Goal: Check status: Check status

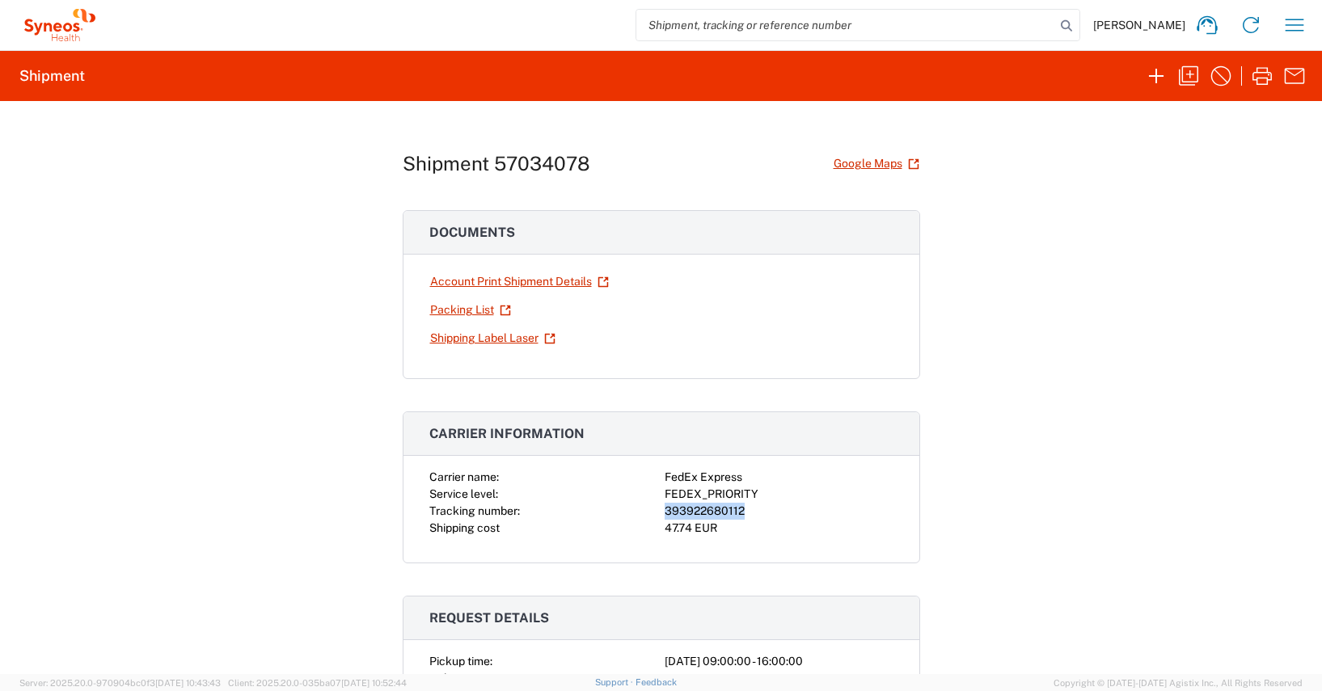
click at [1296, 23] on icon "button" at bounding box center [1295, 25] width 26 height 26
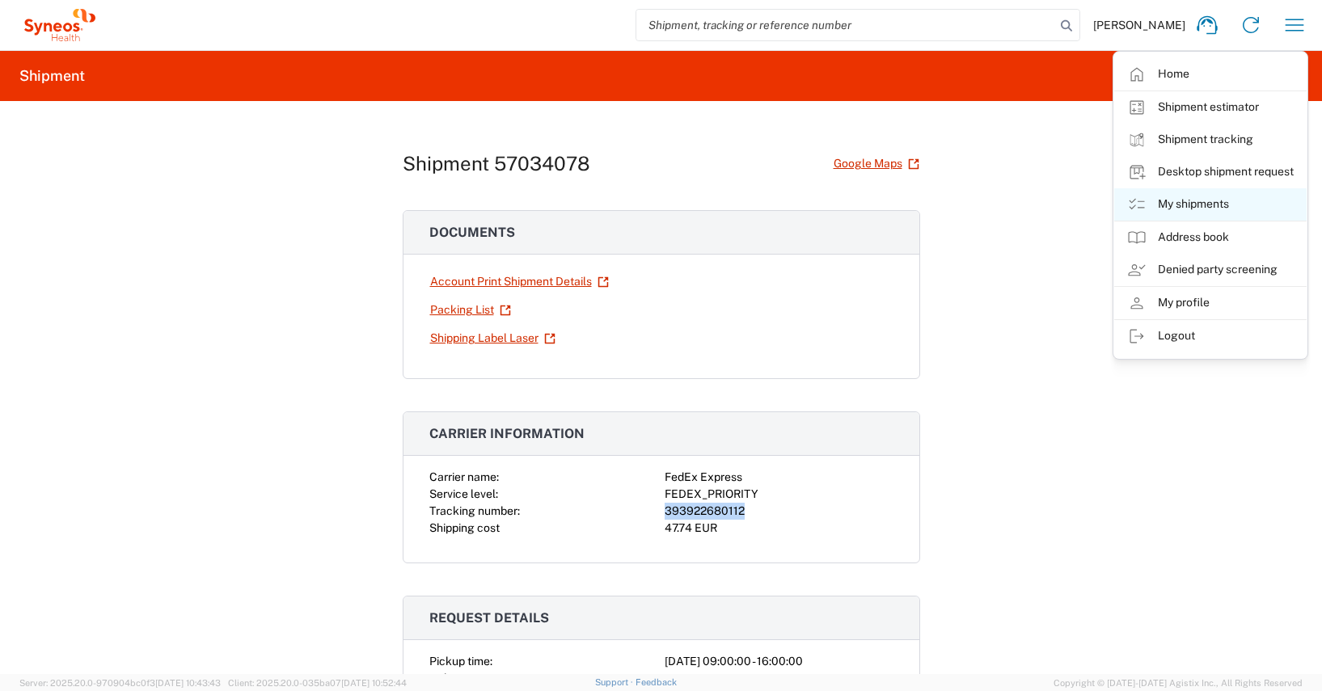
click at [1199, 201] on link "My shipments" at bounding box center [1210, 204] width 192 height 32
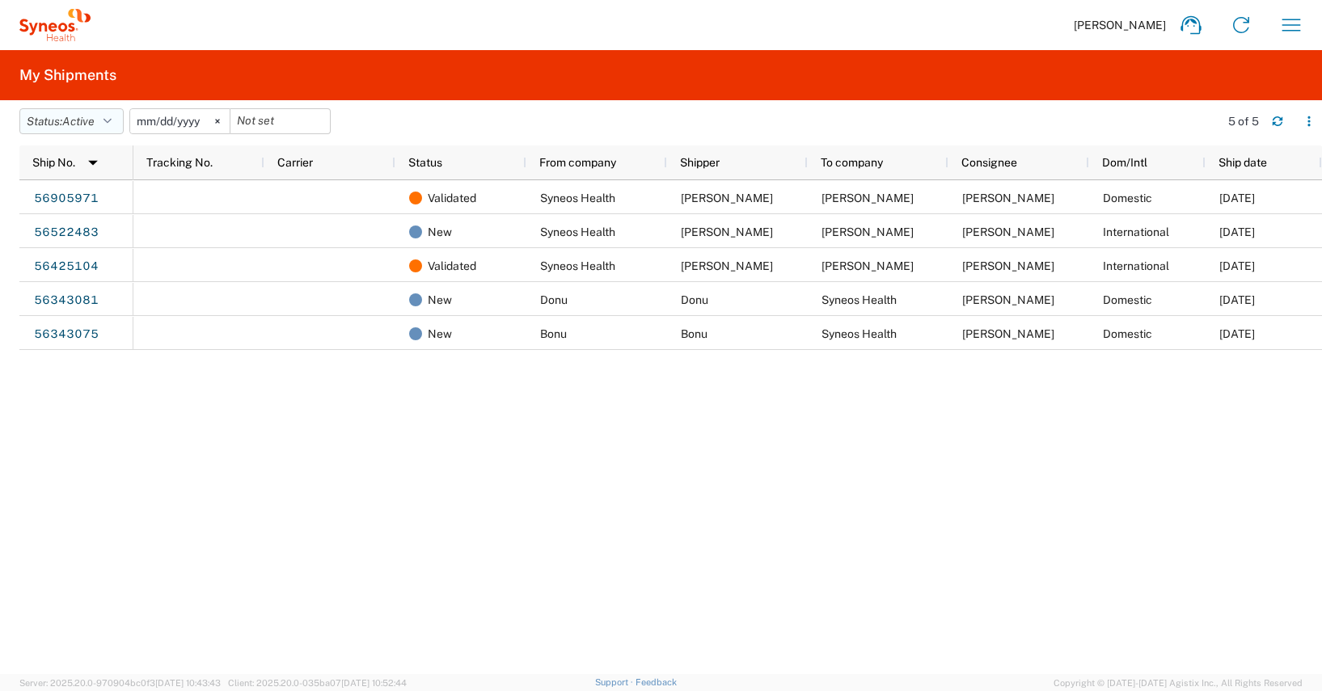
click at [112, 121] on icon "button" at bounding box center [108, 121] width 8 height 11
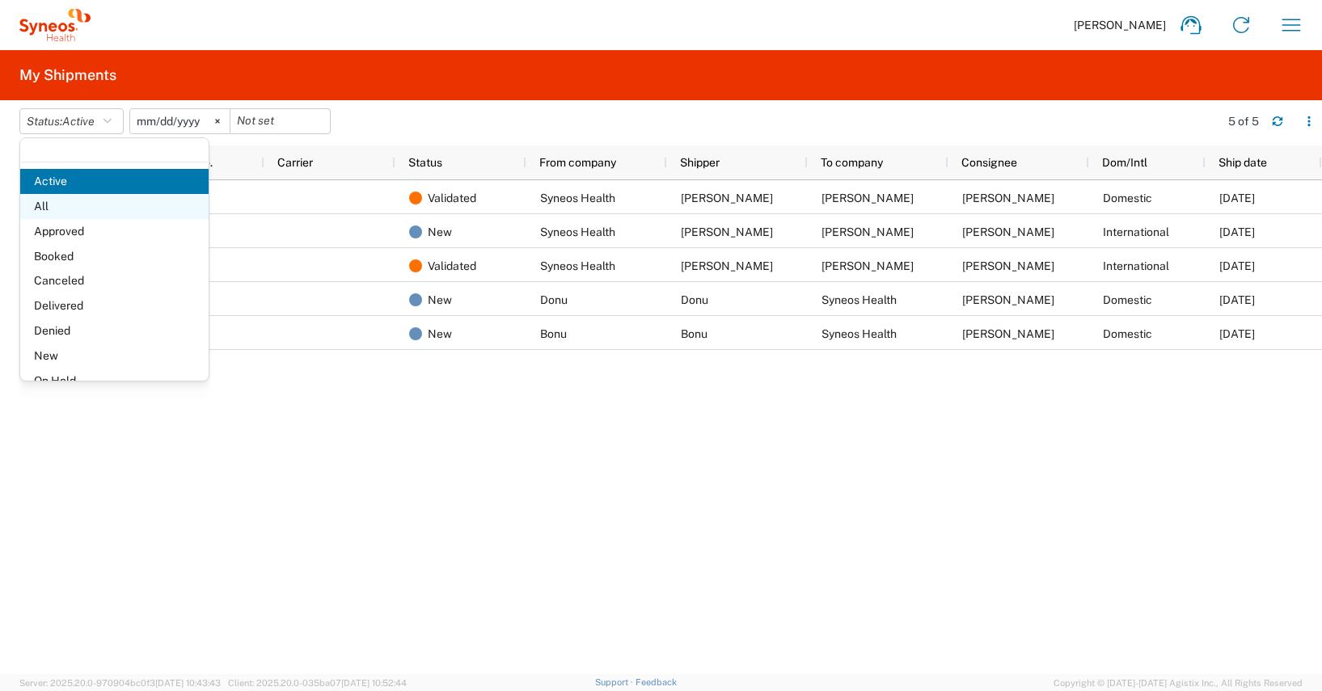
click at [54, 202] on span "All" at bounding box center [114, 206] width 188 height 25
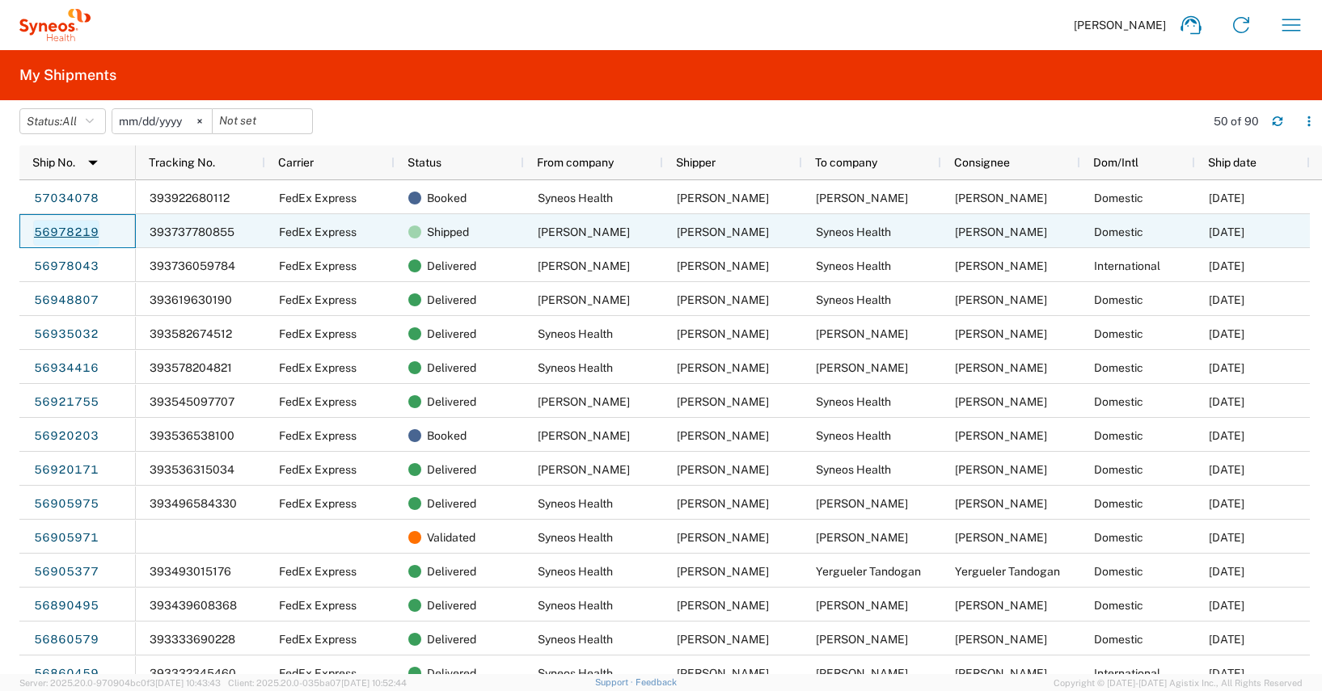
click at [65, 230] on link "56978219" at bounding box center [66, 233] width 66 height 26
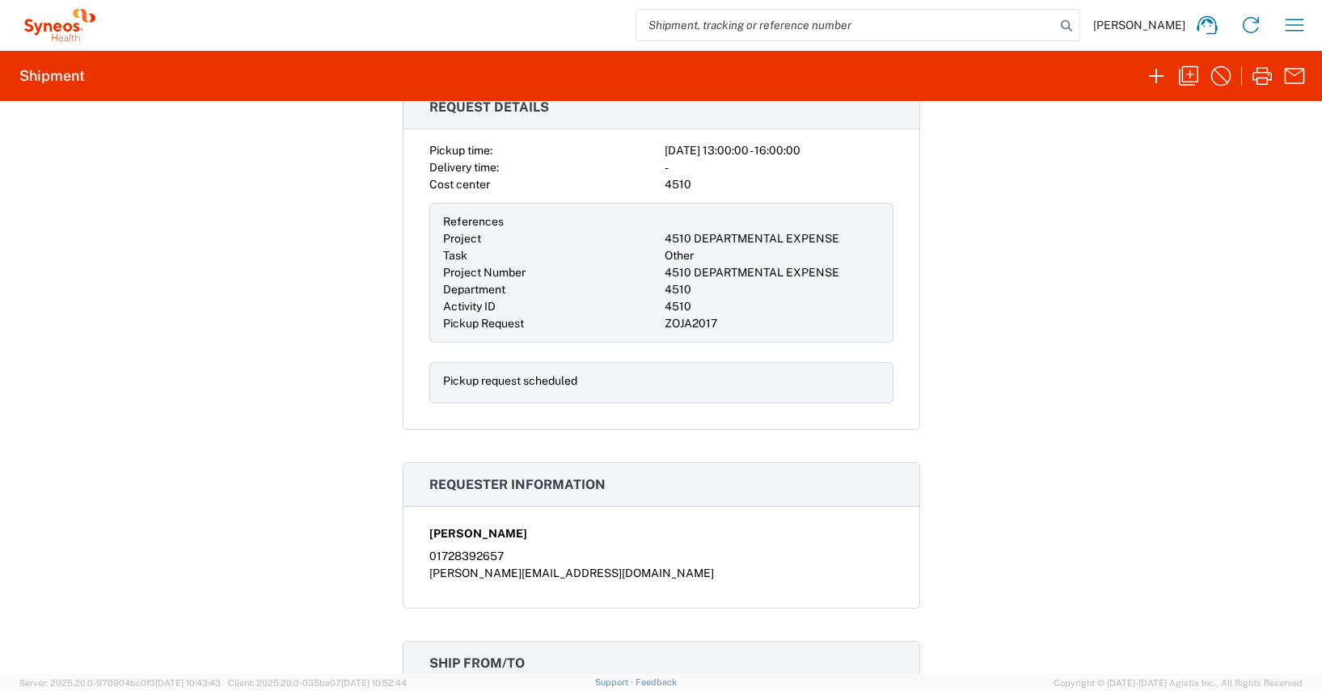
scroll to position [256, 0]
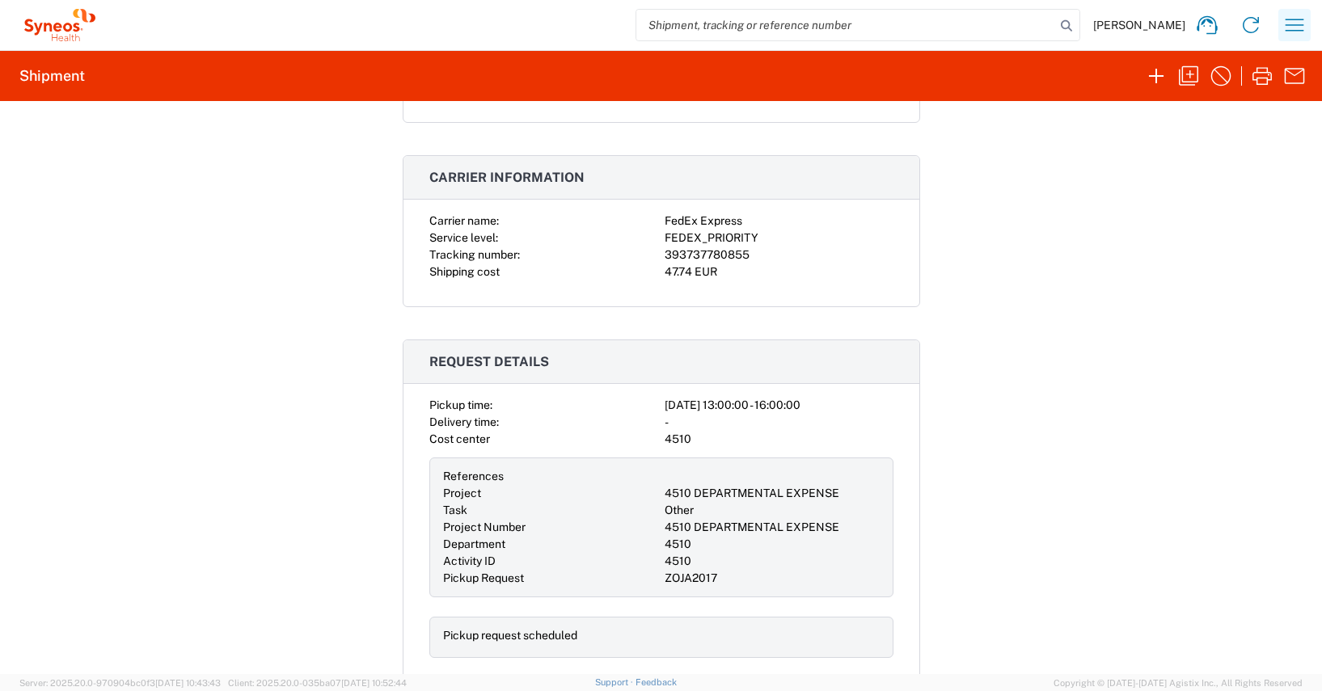
click at [1290, 20] on icon "button" at bounding box center [1295, 25] width 26 height 26
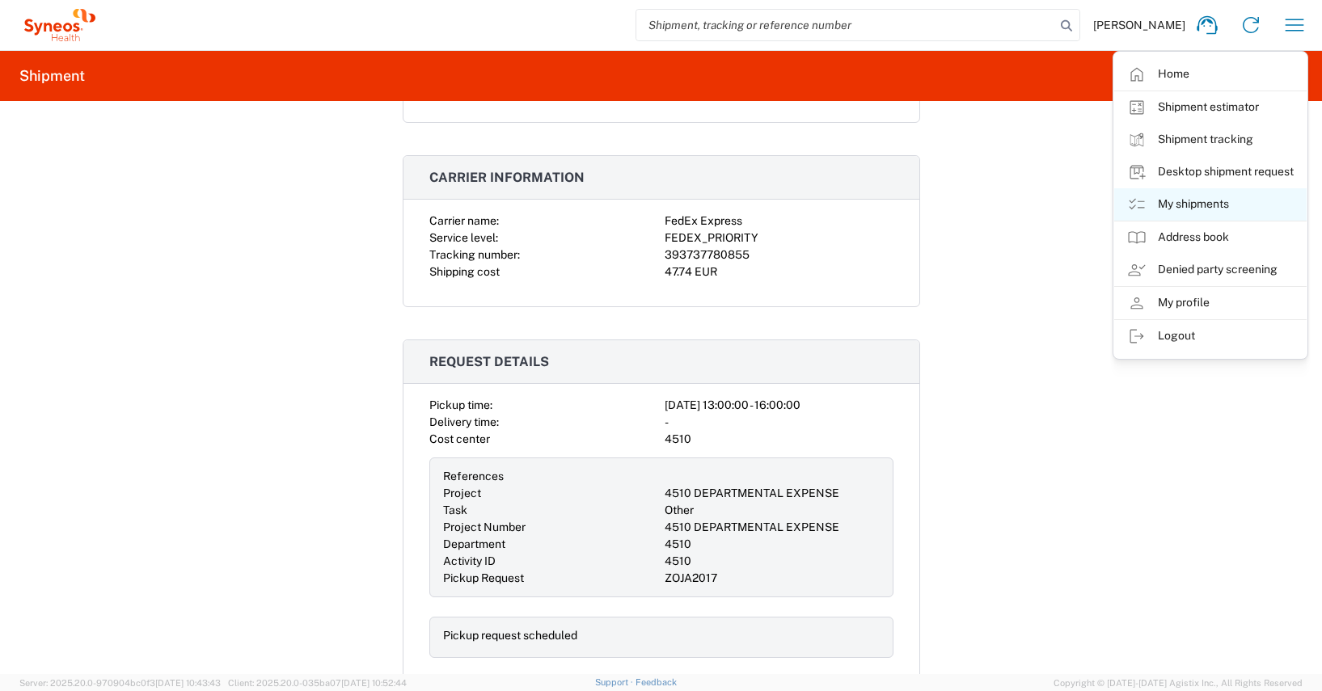
click at [1198, 203] on link "My shipments" at bounding box center [1210, 204] width 192 height 32
